Goal: Task Accomplishment & Management: Manage account settings

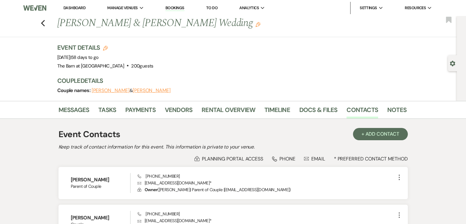
click at [80, 9] on link "Dashboard" at bounding box center [74, 7] width 22 height 5
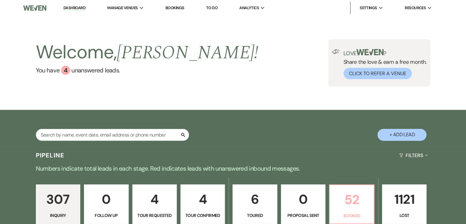
click at [353, 216] on p "Booked" at bounding box center [351, 215] width 36 height 7
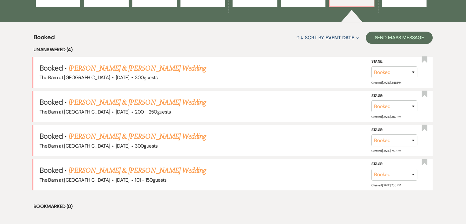
scroll to position [221, 0]
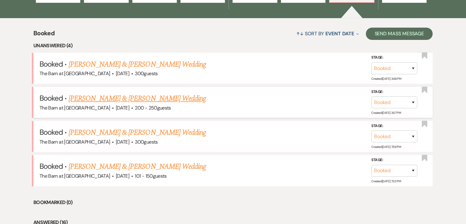
click at [180, 99] on link "[PERSON_NAME] & [PERSON_NAME] Wedding" at bounding box center [137, 98] width 137 height 11
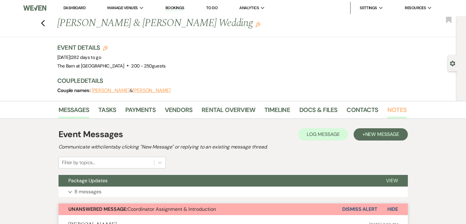
click at [392, 110] on link "Notes" at bounding box center [396, 111] width 19 height 13
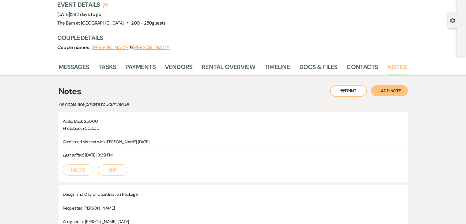
scroll to position [44, 0]
click at [389, 90] on button "+ Add Note" at bounding box center [389, 90] width 37 height 11
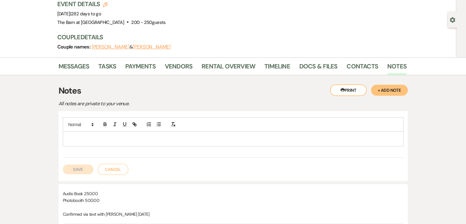
click at [80, 137] on p at bounding box center [233, 138] width 331 height 7
paste div
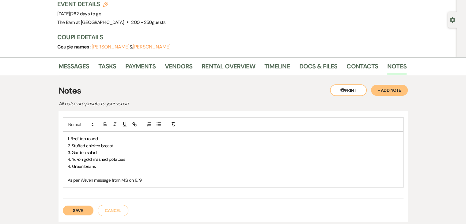
click at [72, 211] on button "Save" at bounding box center [78, 210] width 31 height 10
